Goal: Task Accomplishment & Management: Complete application form

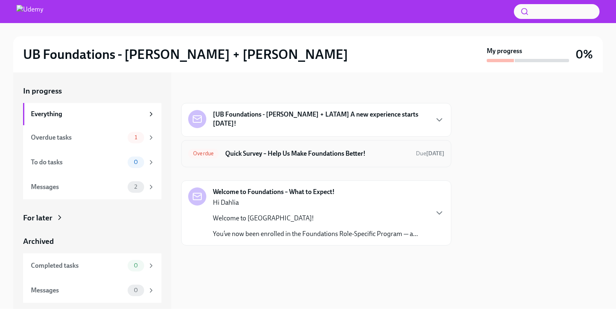
click at [355, 152] on h6 "Quick Survey – Help Us Make Foundations Better!" at bounding box center [317, 153] width 184 height 9
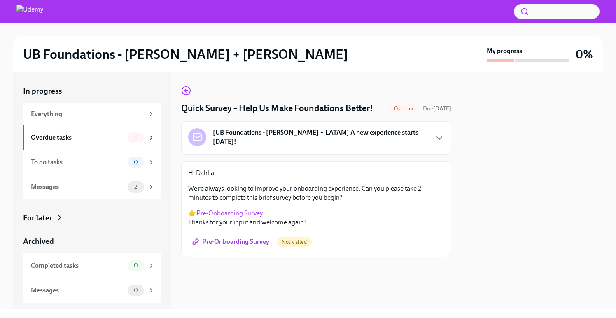
click at [252, 210] on link "Pre-Onboarding Survey" at bounding box center [229, 213] width 66 height 8
click at [263, 242] on span "Pre-Onboarding Survey" at bounding box center [231, 242] width 75 height 8
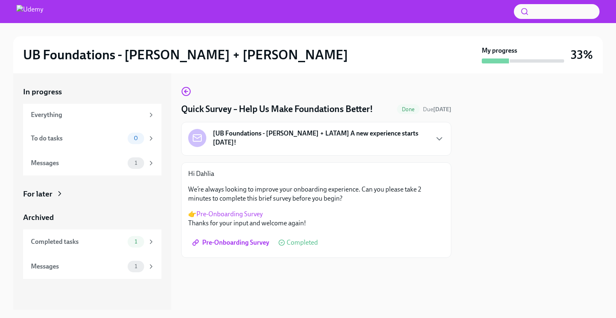
click at [250, 241] on span "Pre-Onboarding Survey" at bounding box center [231, 242] width 75 height 8
click at [401, 140] on div "[UB Foundations - [PERSON_NAME] + LATAM] A new experience starts [DATE]!" at bounding box center [320, 139] width 215 height 20
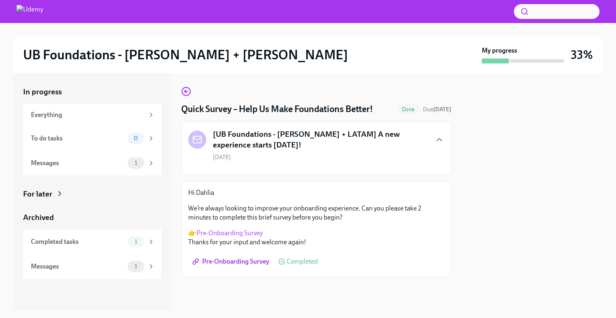
click at [313, 139] on h5 "[UB Foundations - [PERSON_NAME] + LATAM] A new experience starts [DATE]!" at bounding box center [320, 139] width 215 height 21
click at [84, 120] on div "Everything" at bounding box center [92, 115] width 138 height 22
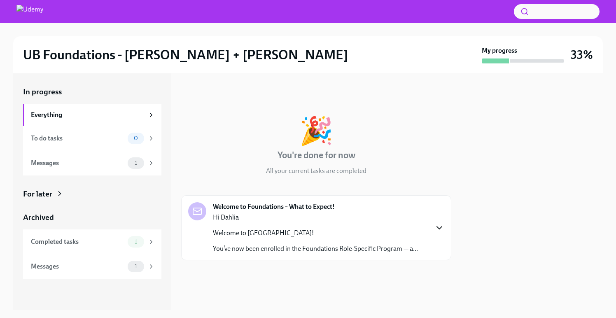
click at [438, 226] on icon "button" at bounding box center [439, 228] width 10 height 10
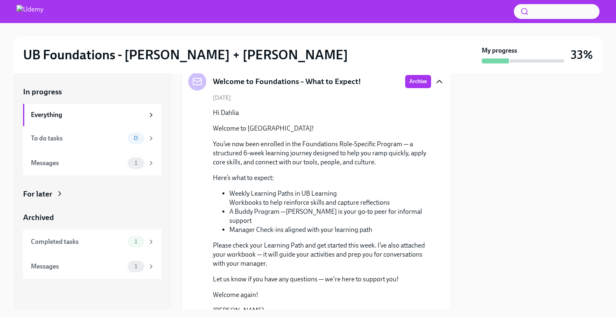
scroll to position [159, 0]
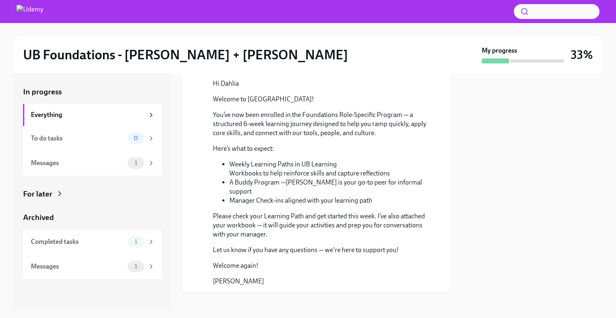
click at [41, 12] on img at bounding box center [29, 11] width 27 height 13
click at [56, 112] on div "Everything" at bounding box center [87, 114] width 113 height 9
click at [92, 57] on h2 "UB Foundations - [PERSON_NAME] + [PERSON_NAME]" at bounding box center [185, 55] width 325 height 16
